Goal: Transaction & Acquisition: Purchase product/service

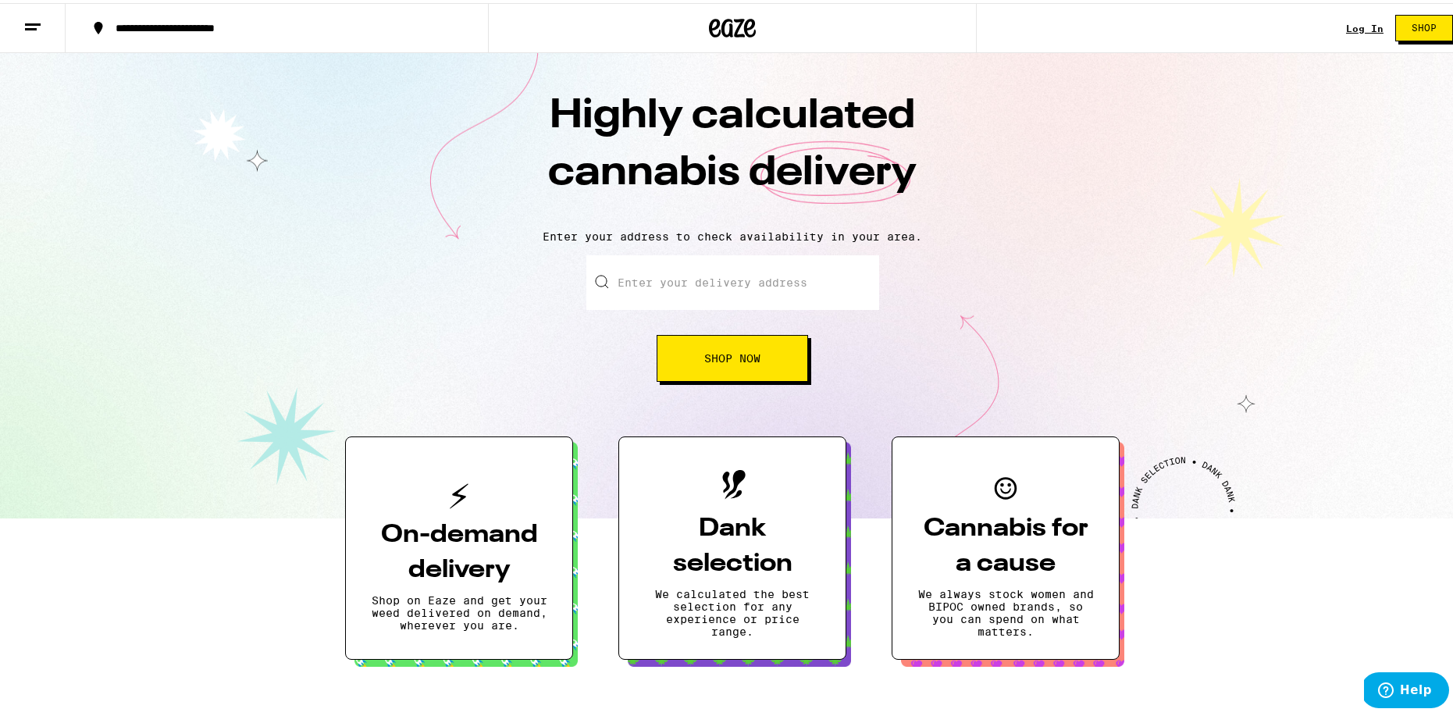
click at [675, 282] on input "Enter your delivery address" at bounding box center [732, 279] width 293 height 55
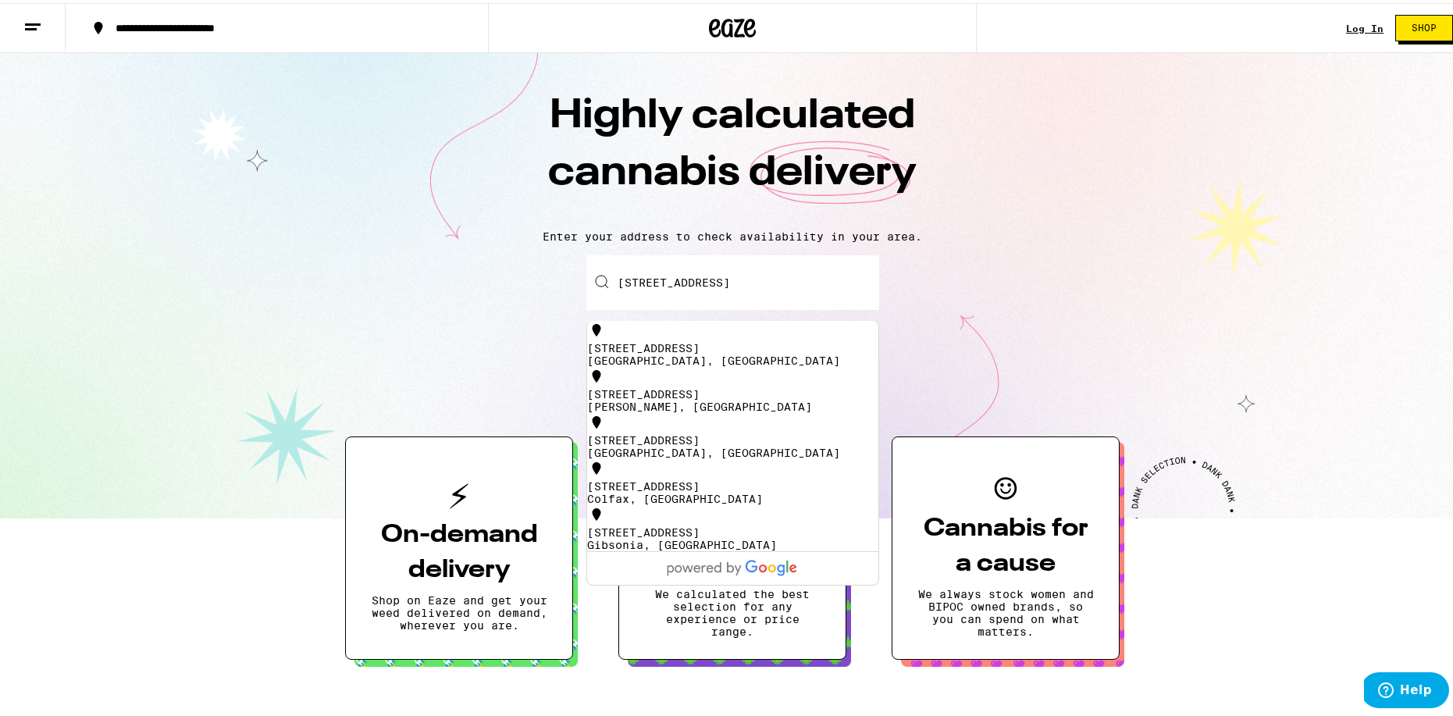
click at [697, 339] on div "6442 Old Orchard Way" at bounding box center [732, 345] width 291 height 12
type input "6442 Old Orchard Way, Orangevale, CA"
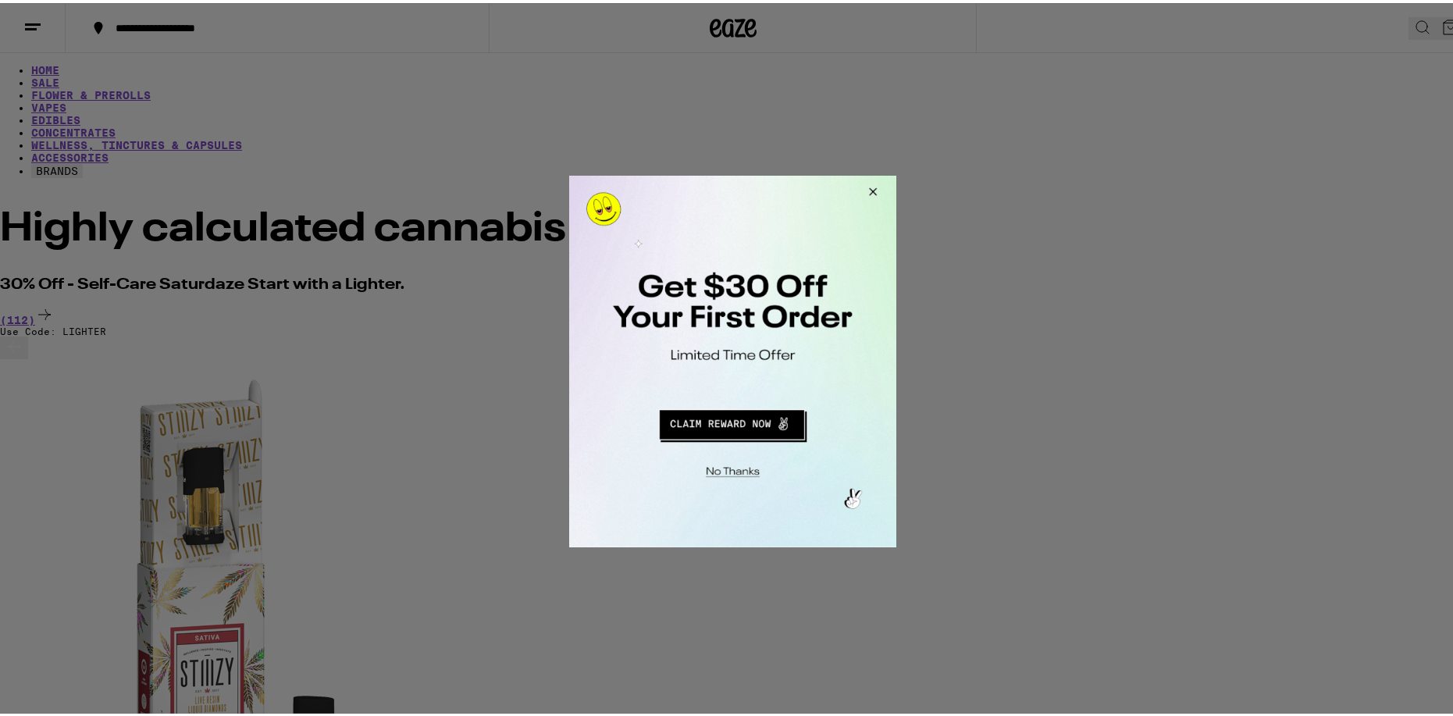
drag, startPoint x: 875, startPoint y: 190, endPoint x: 1500, endPoint y: 334, distance: 641.2
click at [875, 190] on button "Close Modal" at bounding box center [870, 193] width 42 height 37
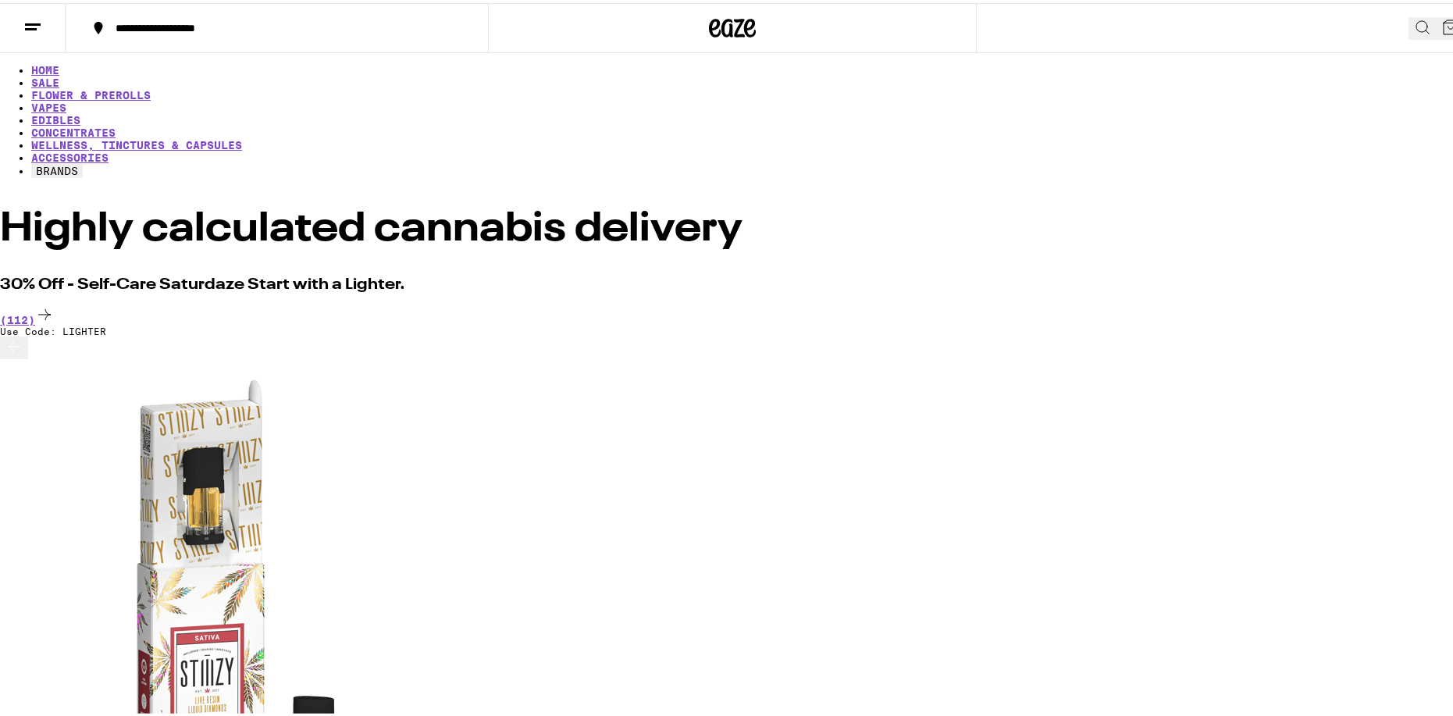
click at [1442, 23] on icon at bounding box center [1451, 24] width 19 height 19
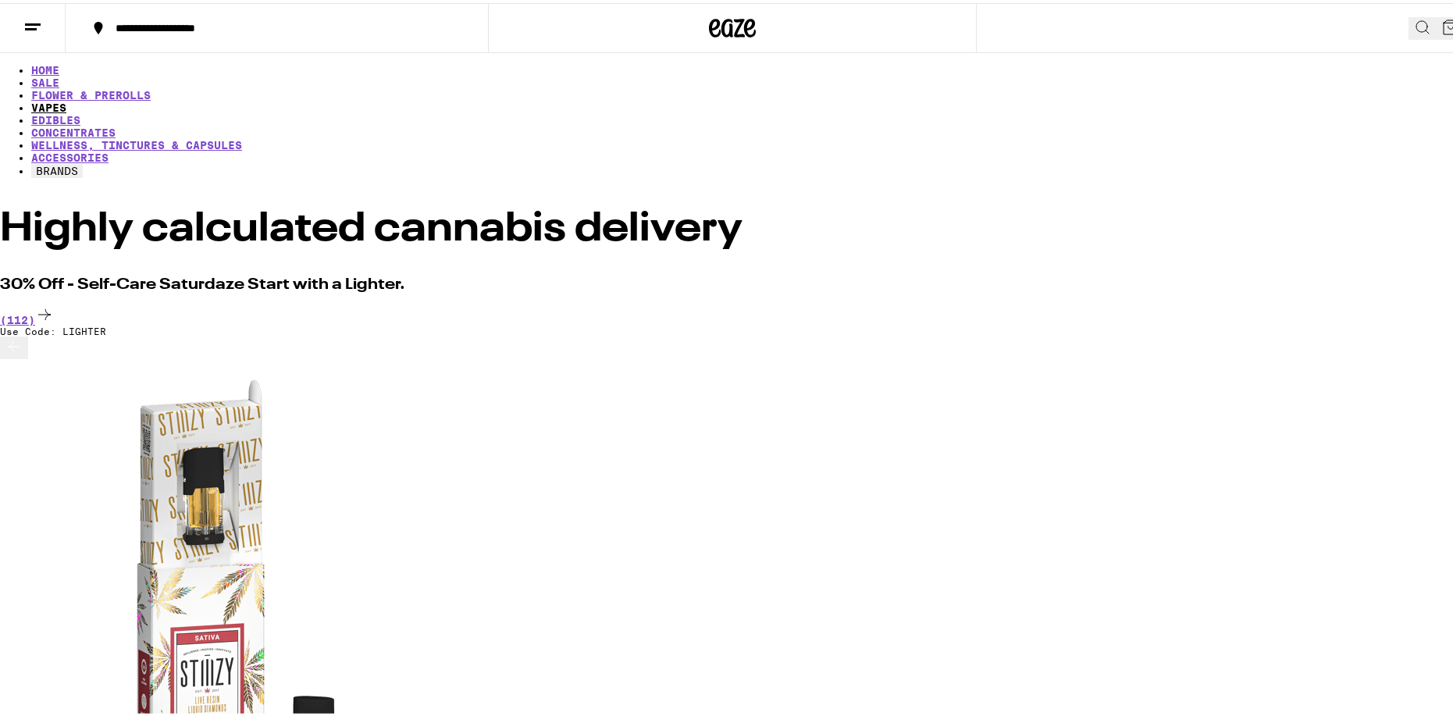
click at [66, 98] on link "VAPES" at bounding box center [48, 104] width 35 height 12
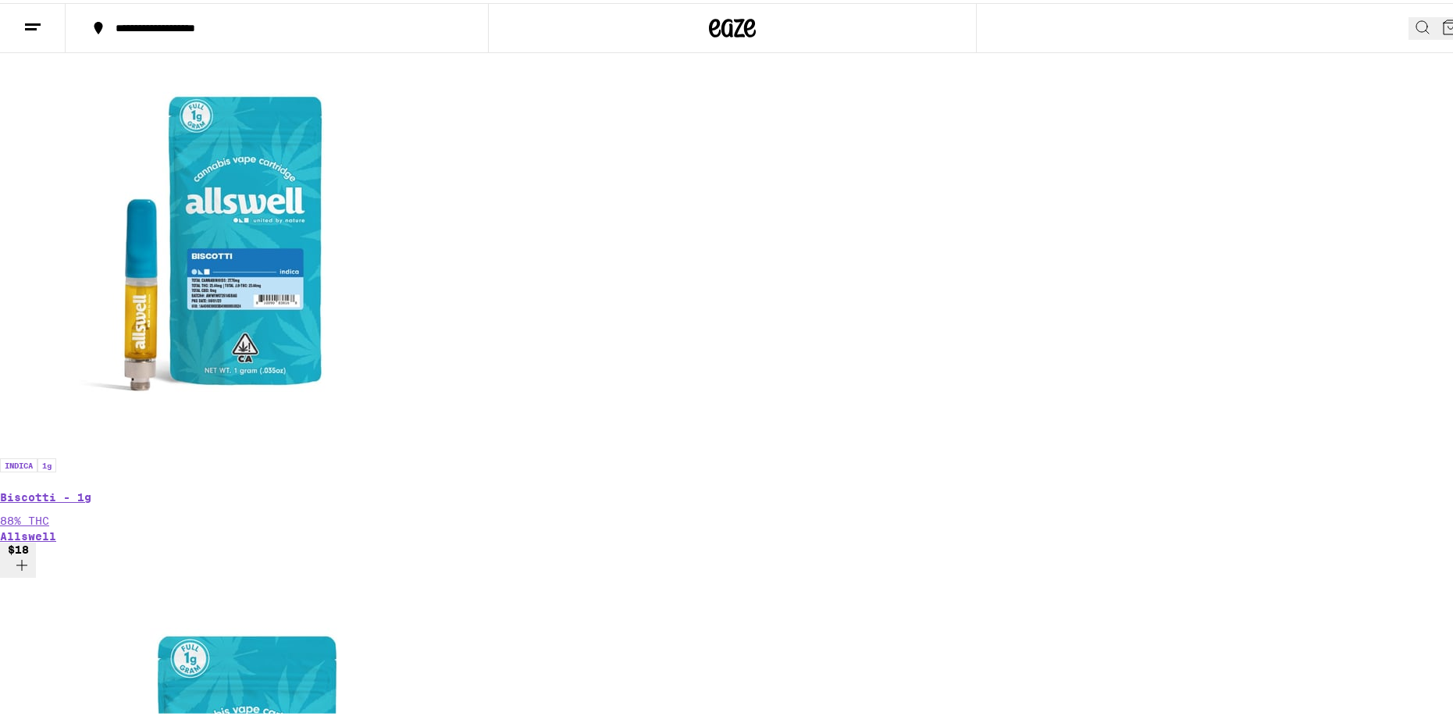
scroll to position [79, 0]
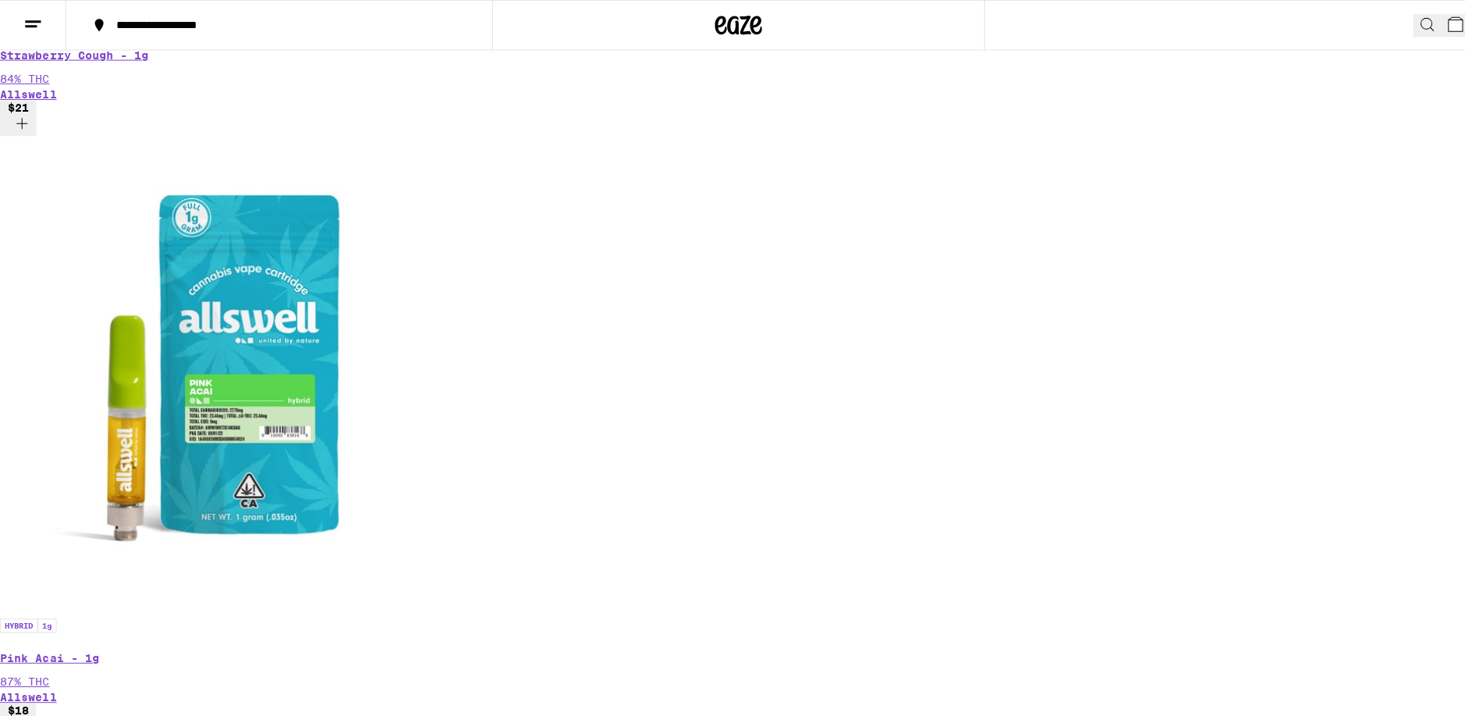
scroll to position [437, 0]
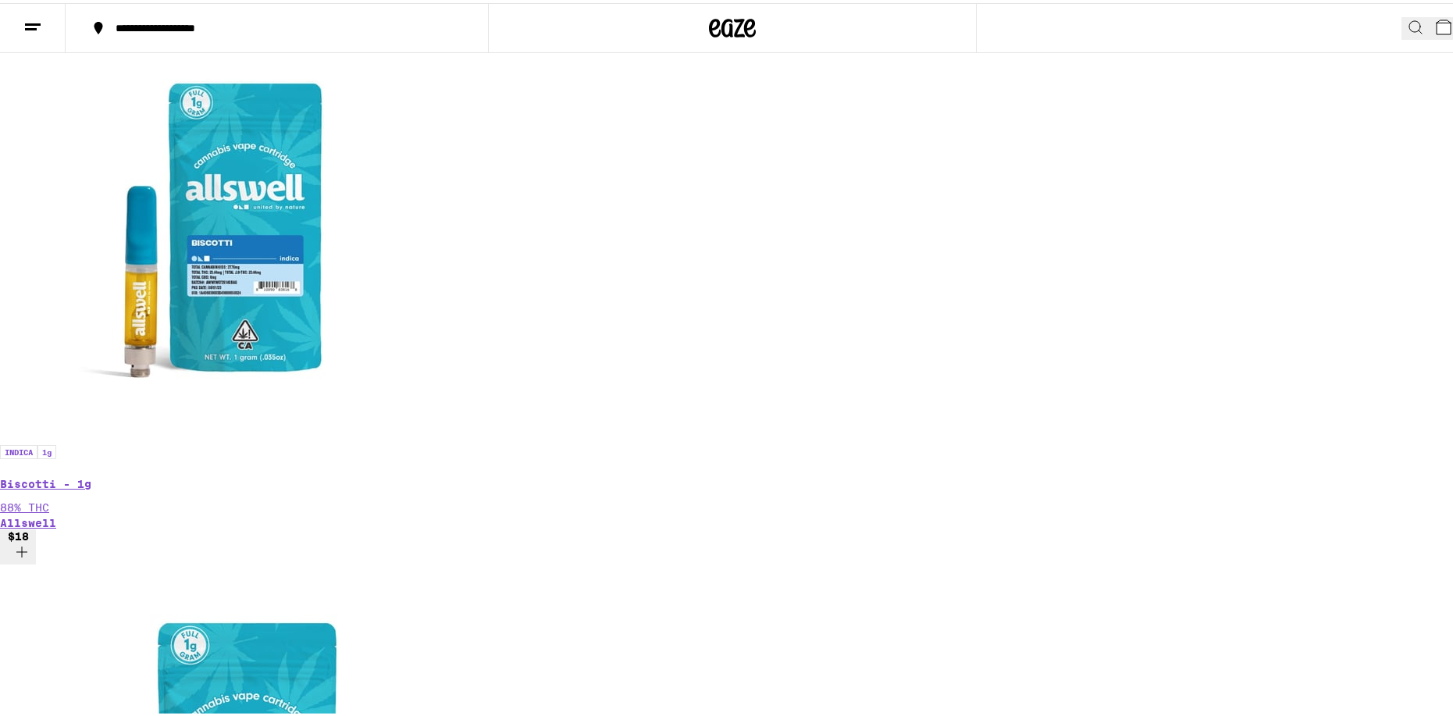
click at [1430, 34] on button "4" at bounding box center [1447, 25] width 35 height 23
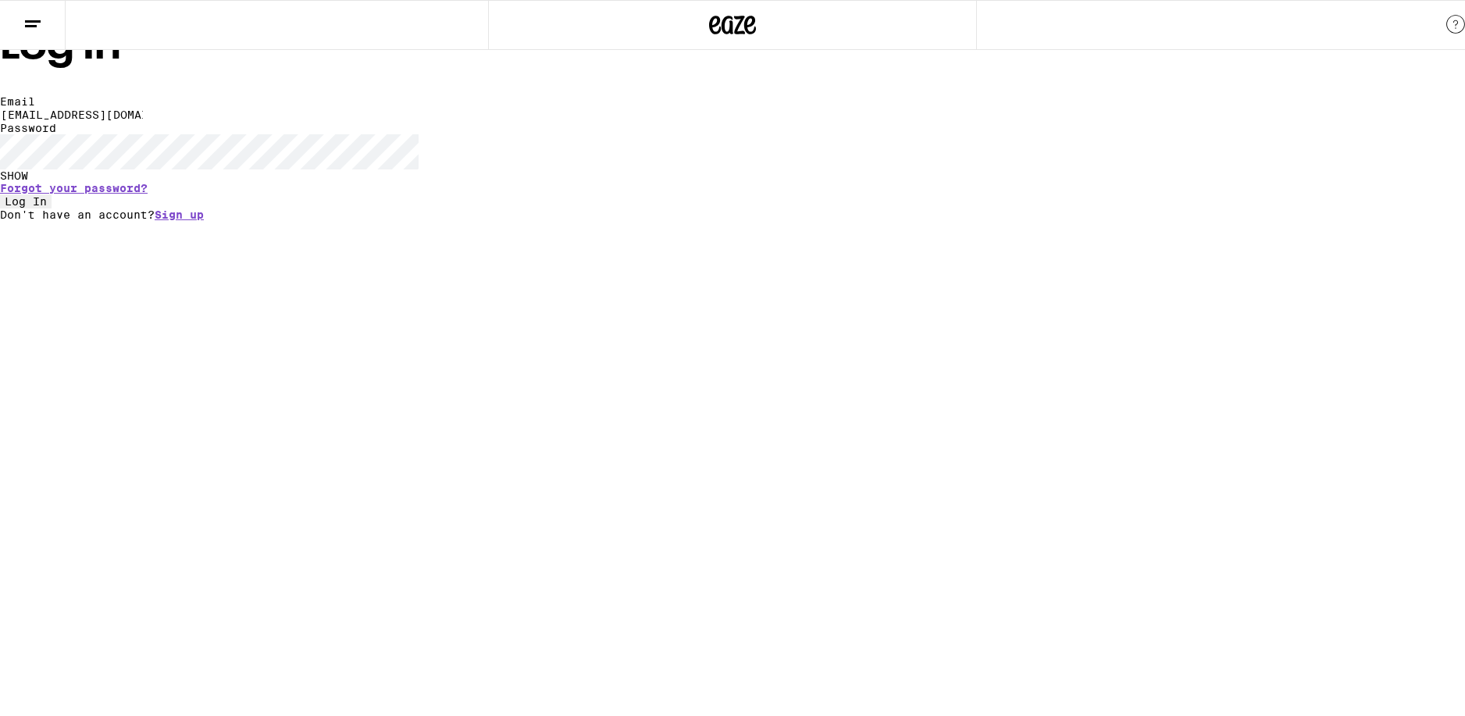
type input "curtishendrickson@sbcglobal.net"
click at [56, 134] on label "Password" at bounding box center [28, 128] width 56 height 12
click at [148, 237] on link "Forgot your password?" at bounding box center [74, 231] width 148 height 12
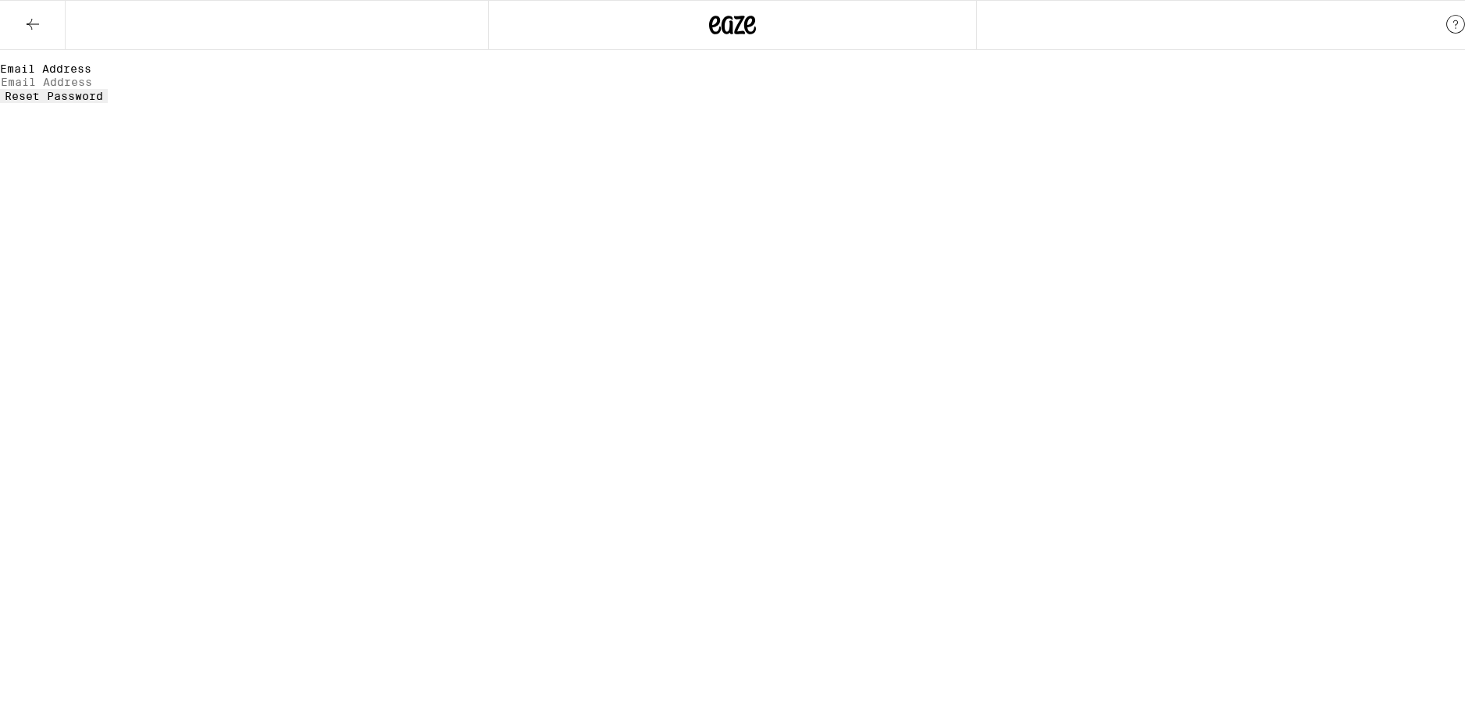
click at [144, 89] on input "Email Address" at bounding box center [72, 82] width 144 height 14
type input "curtishendrickson@sbcglobal.net"
click at [103, 102] on span "Reset Password" at bounding box center [54, 96] width 98 height 12
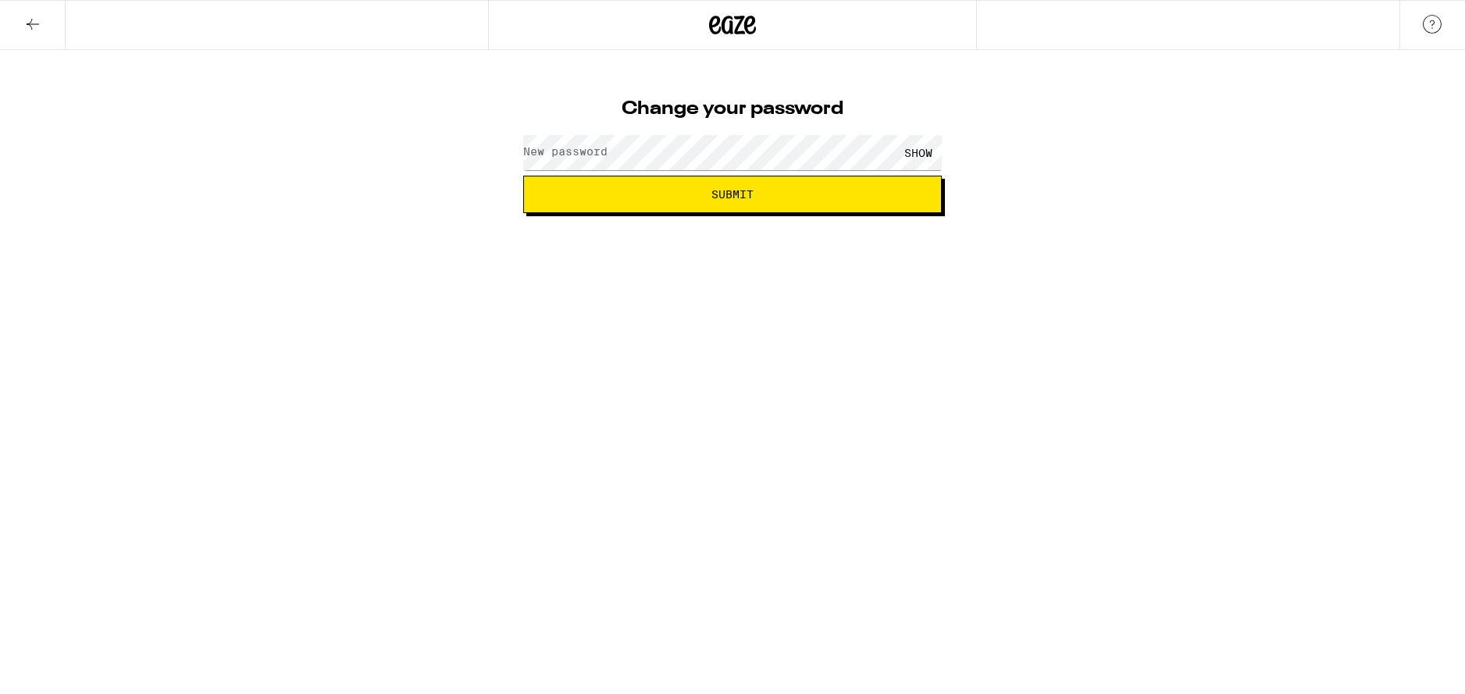
click at [590, 155] on label "New password" at bounding box center [565, 151] width 84 height 12
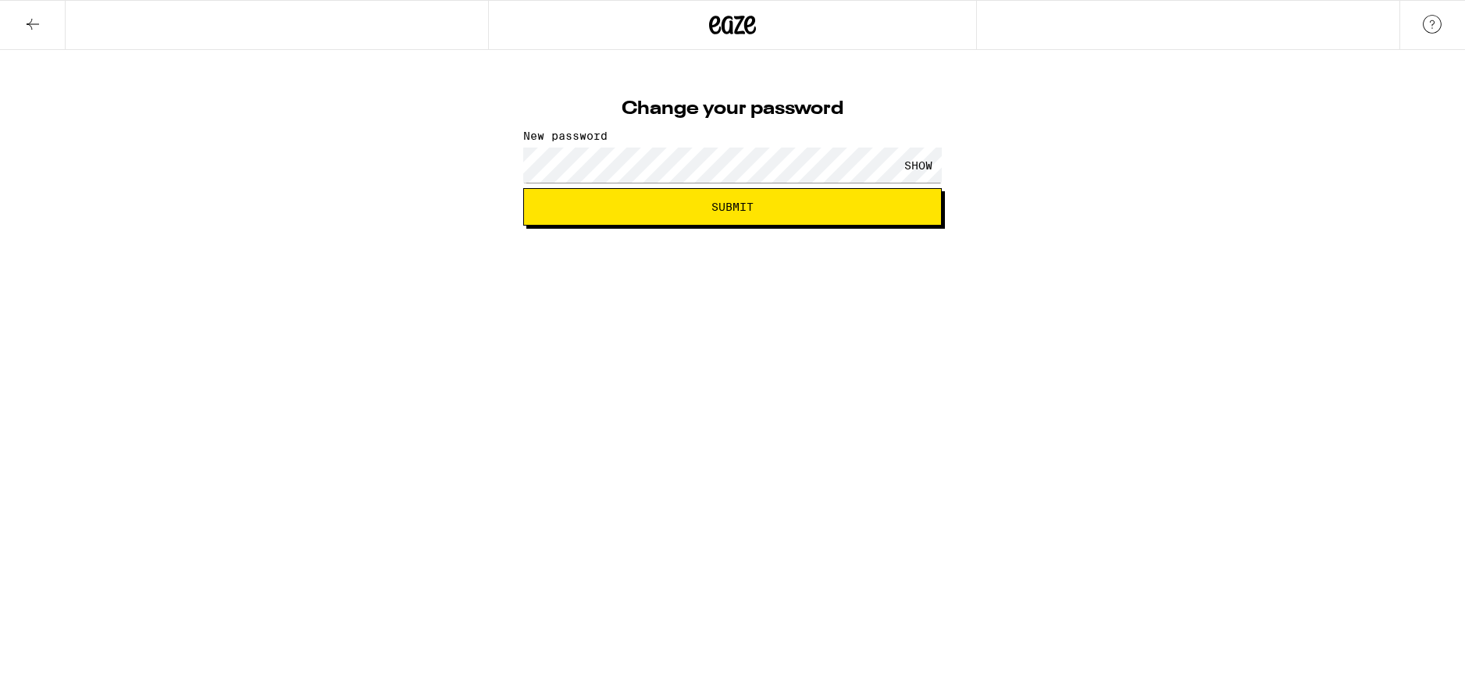
click at [711, 201] on span "Submit" at bounding box center [732, 206] width 42 height 11
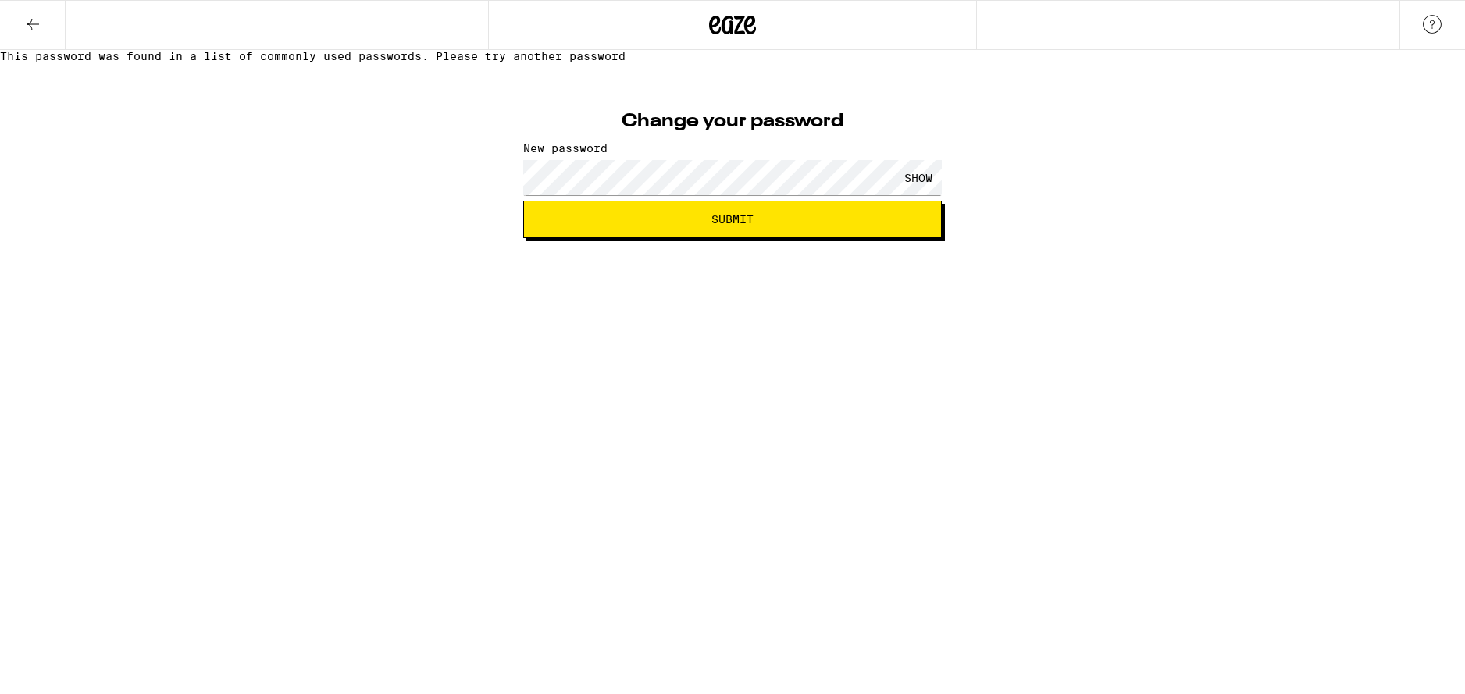
click at [730, 225] on span "Submit" at bounding box center [732, 219] width 42 height 11
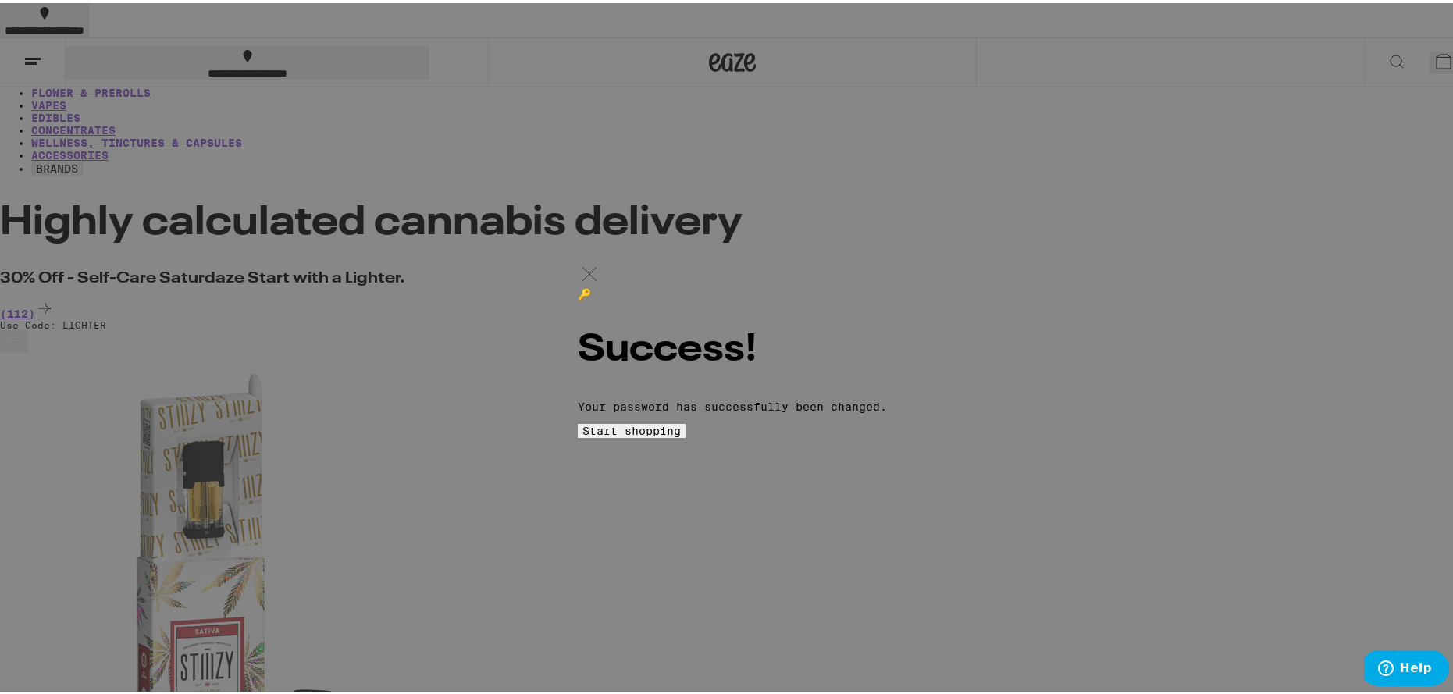
click at [0, 0] on span "Start shopping" at bounding box center [0, 0] width 0 height 0
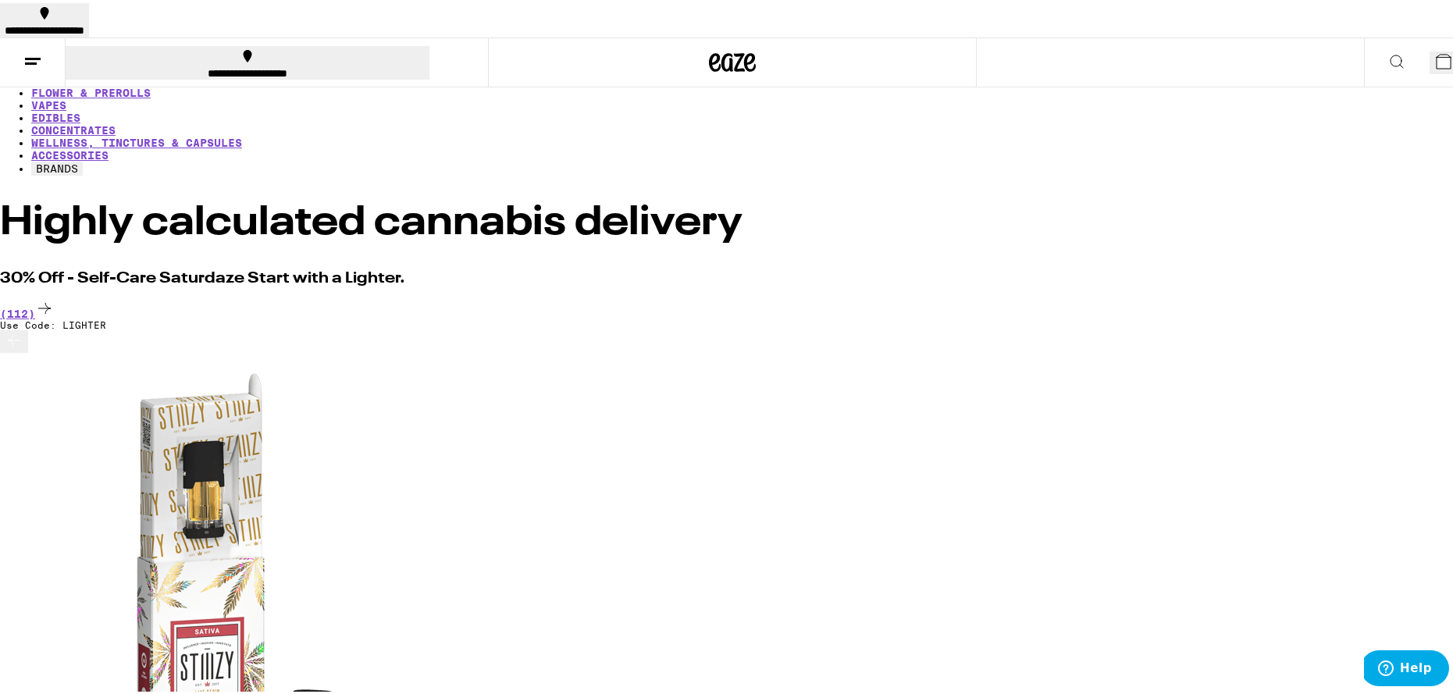
click at [1430, 48] on button "4" at bounding box center [1447, 59] width 35 height 23
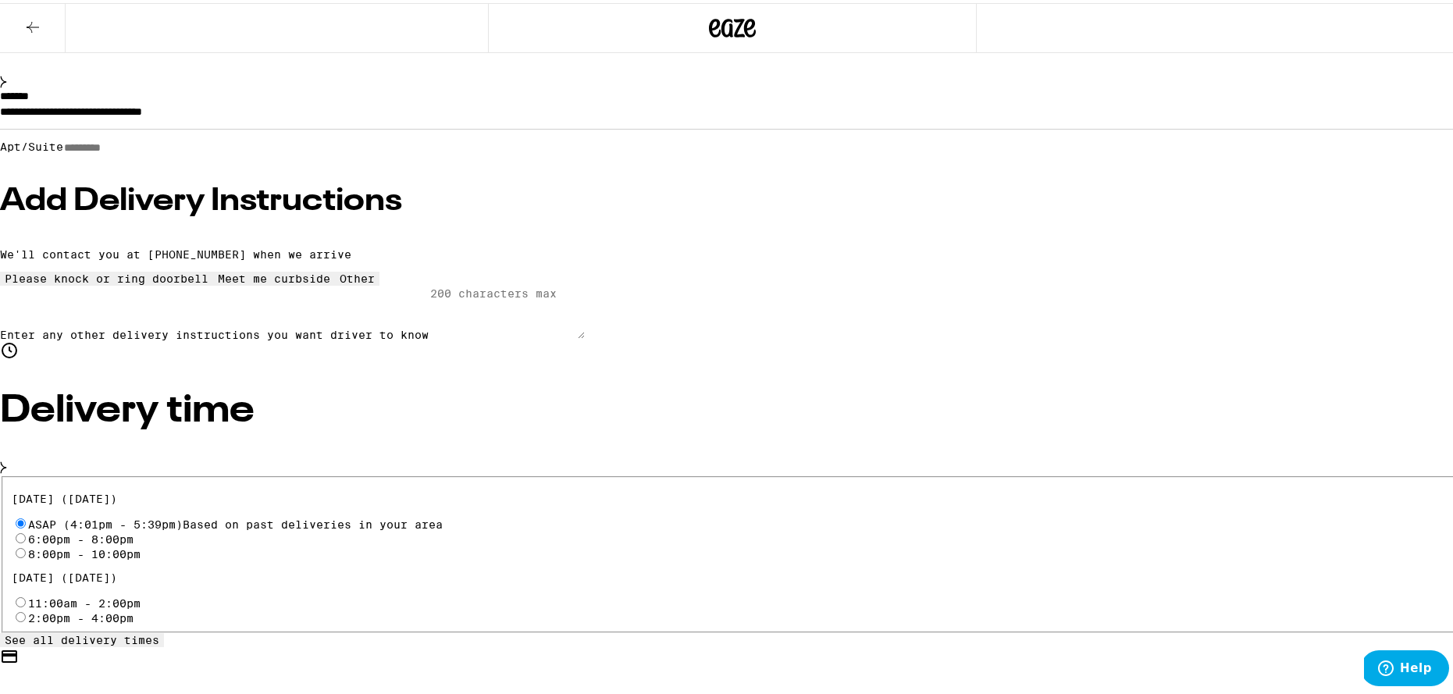
scroll to position [279, 0]
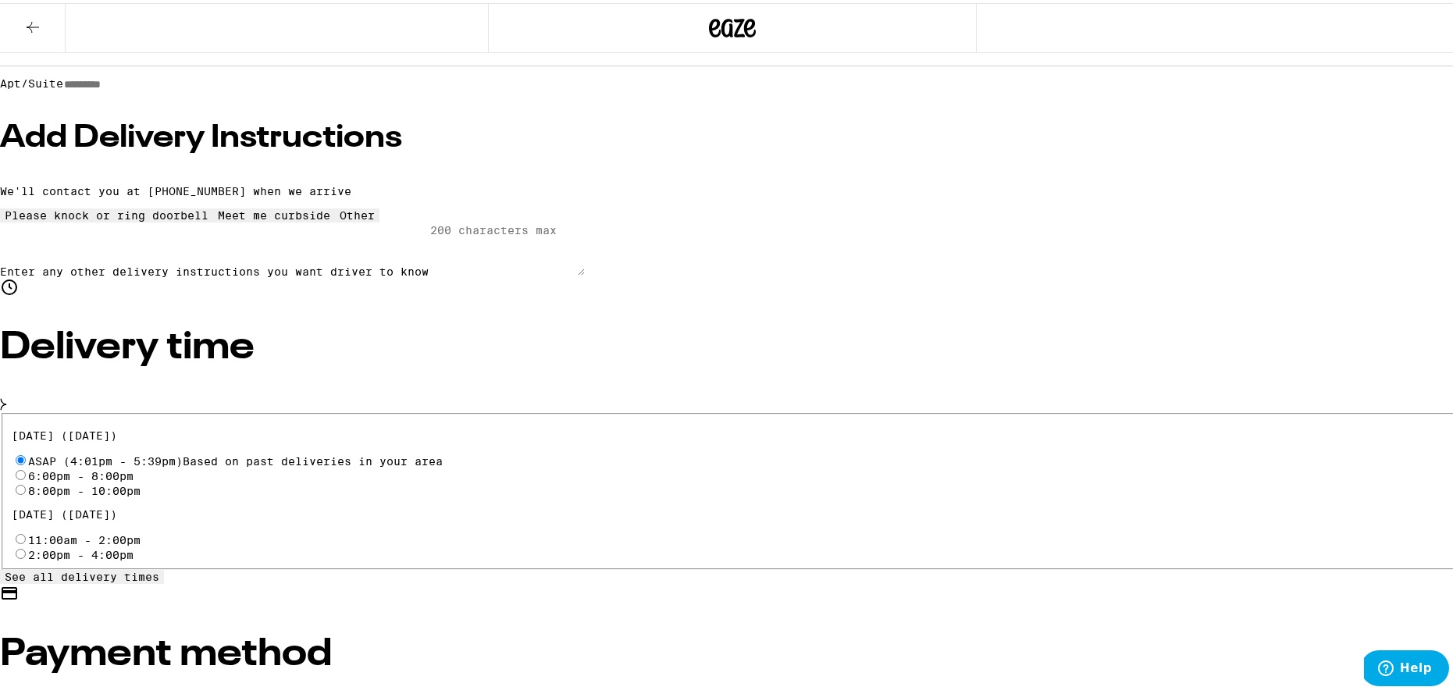
radio input "true"
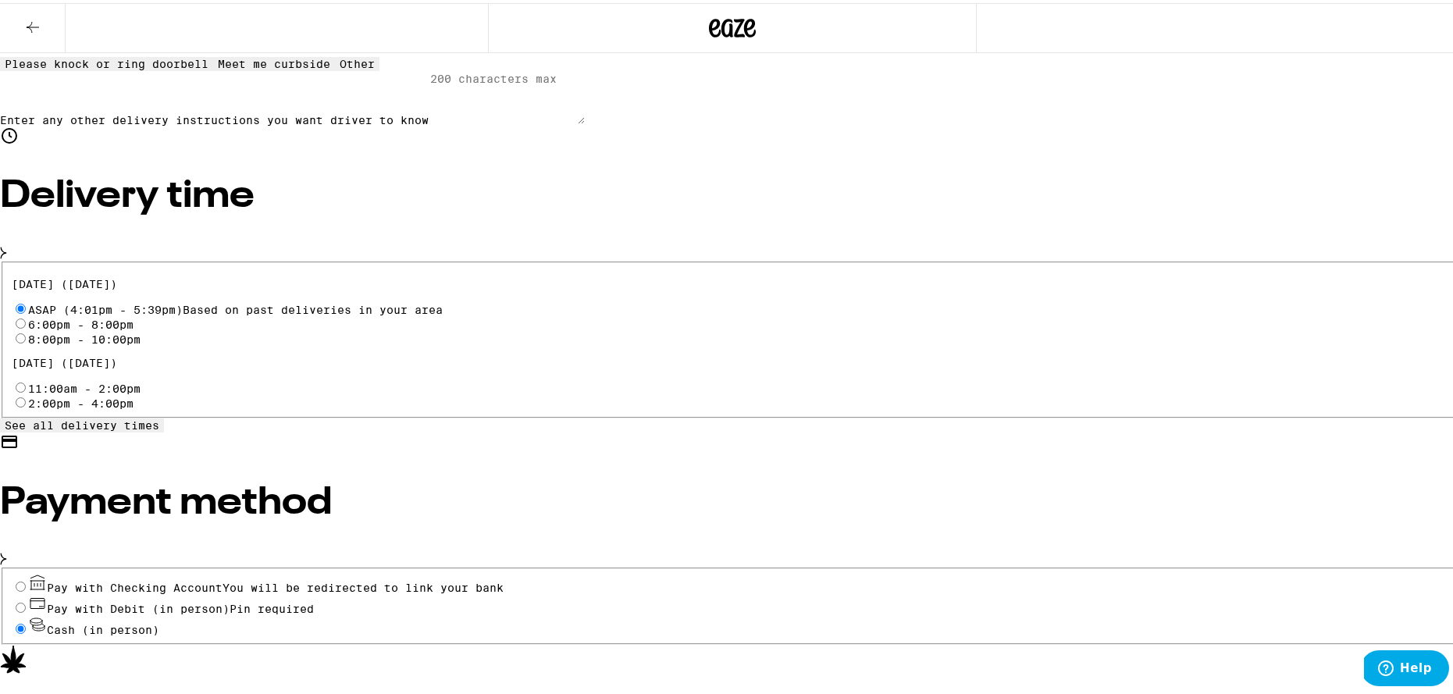
scroll to position [106, 0]
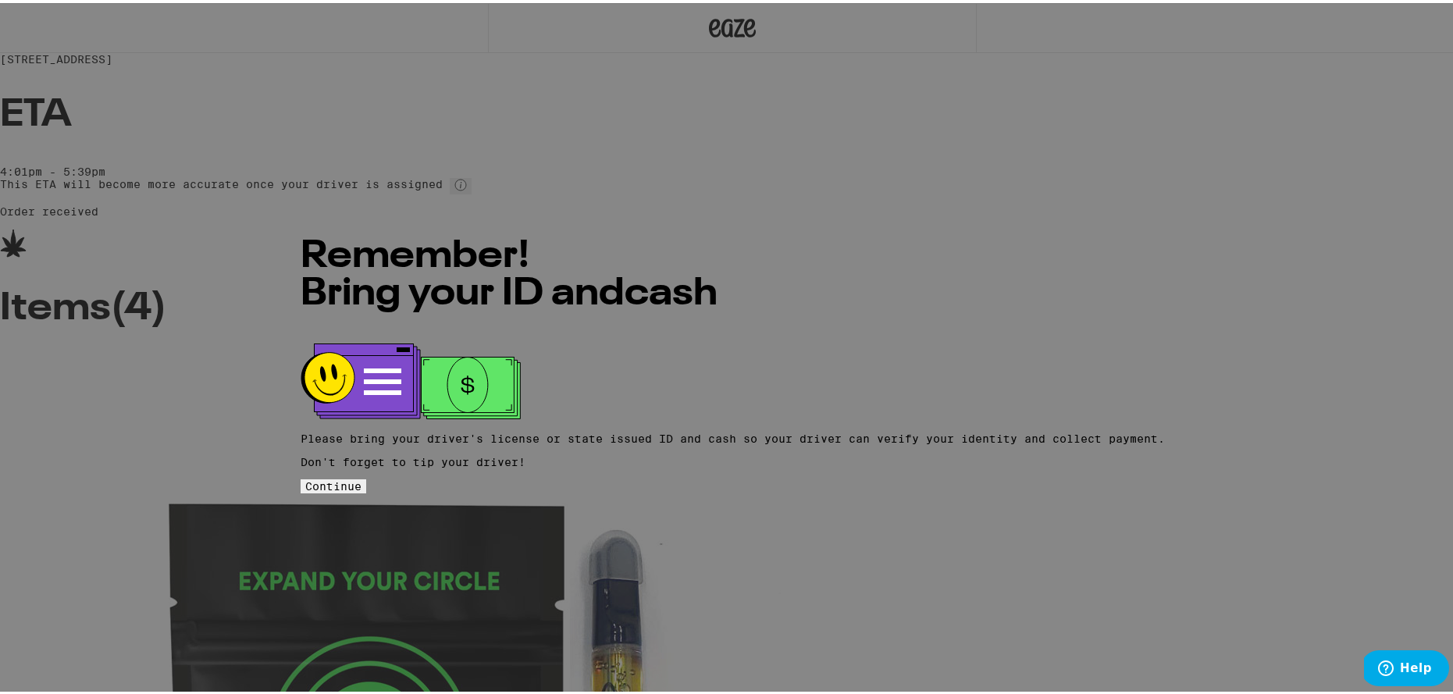
click at [362, 477] on span "Continue" at bounding box center [333, 483] width 56 height 12
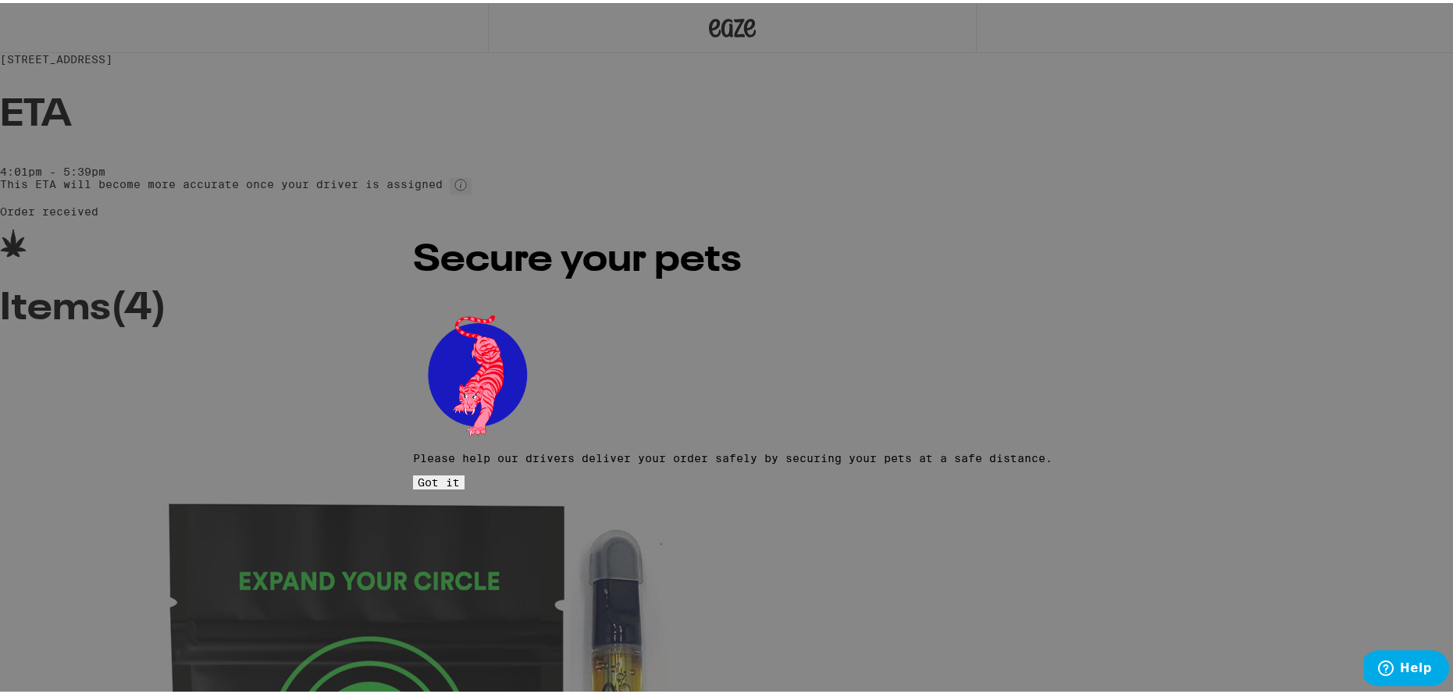
click at [465, 472] on button "Got it" at bounding box center [439, 479] width 52 height 14
